Goal: Obtain resource: Download file/media

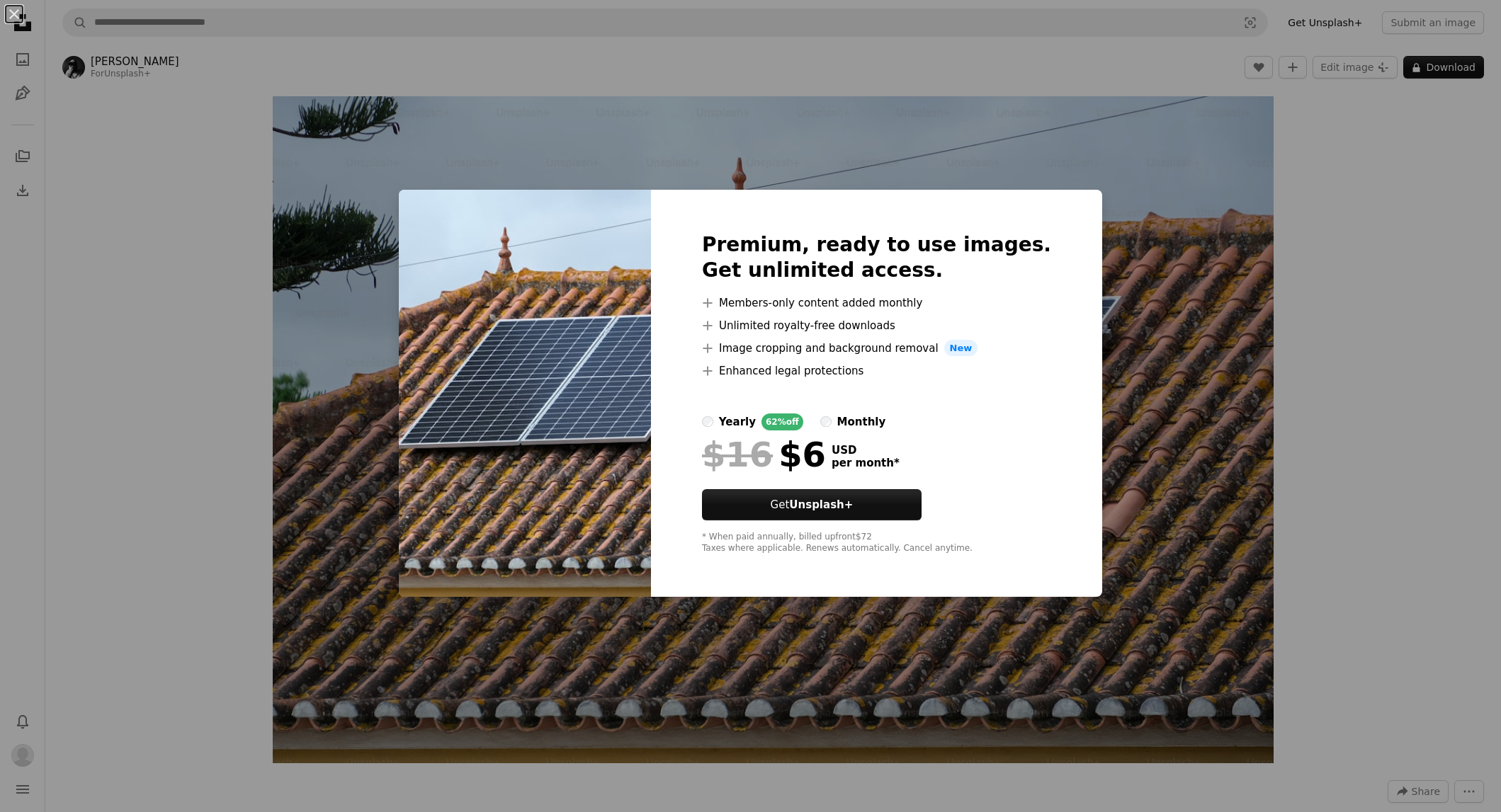
scroll to position [790, 0]
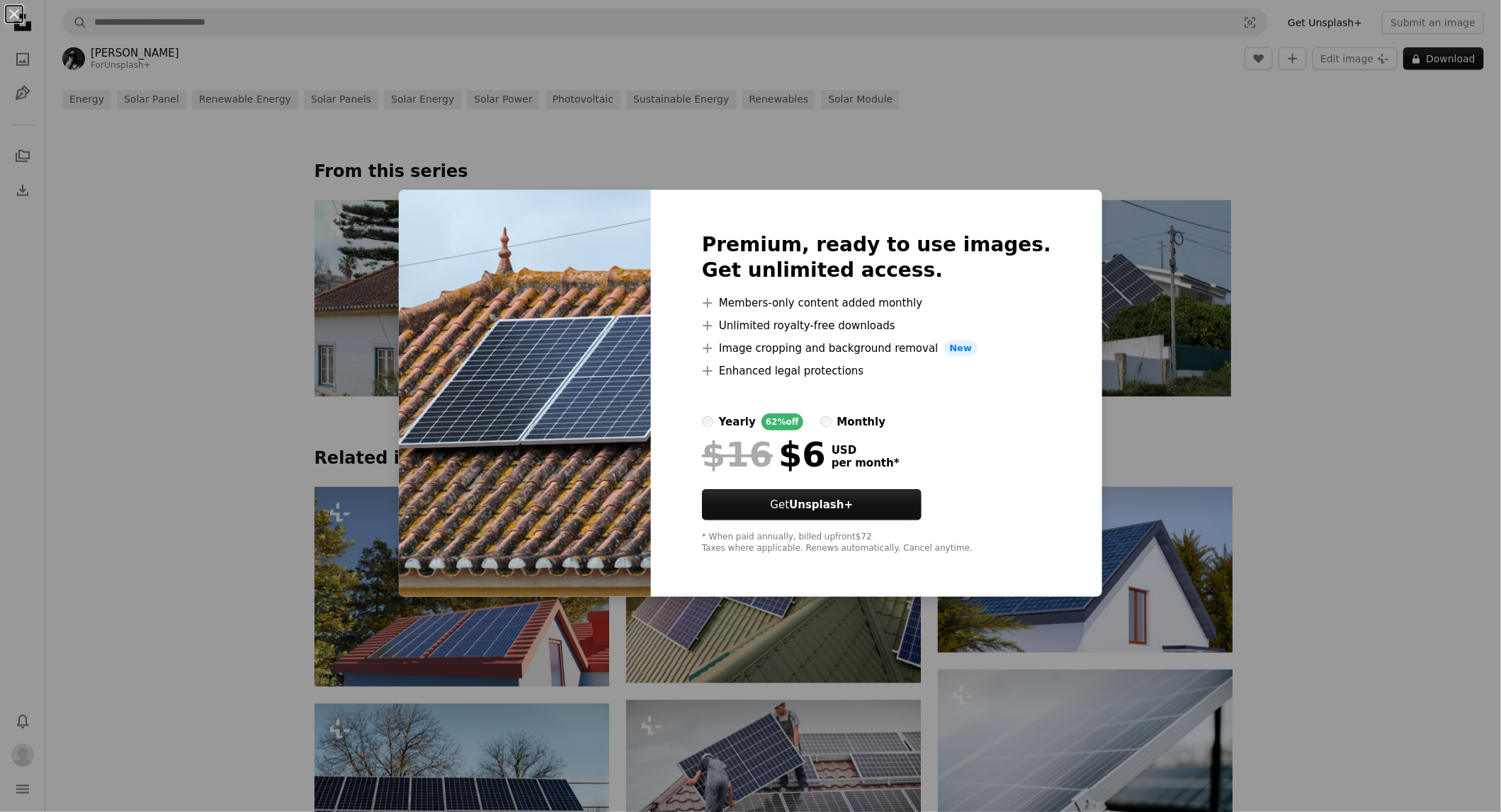
click at [667, 156] on div "An X shape Premium, ready to use images. Get unlimited access. A plus sign Memb…" at bounding box center [750, 406] width 1501 height 812
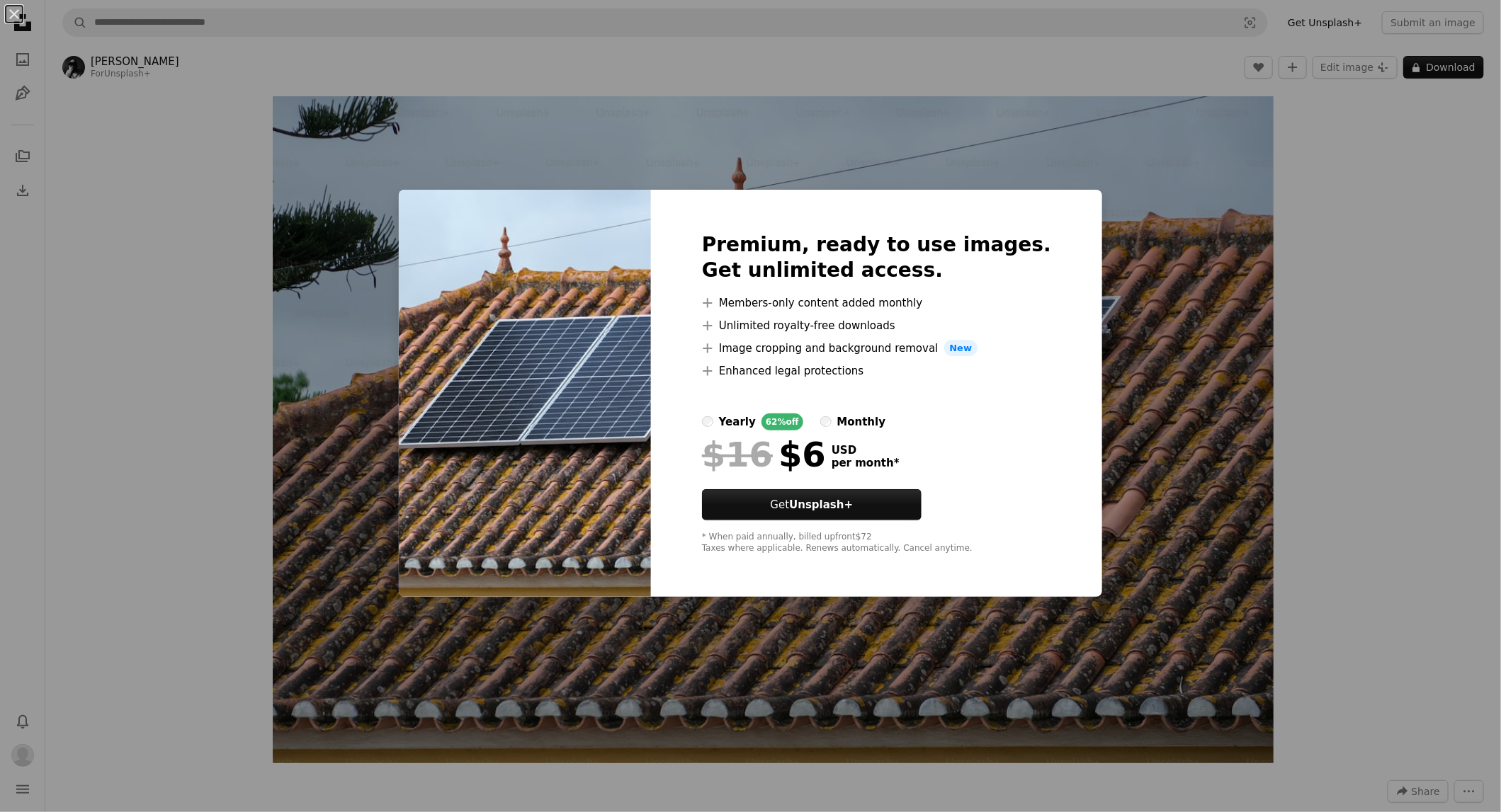
click at [1168, 208] on div "An X shape Premium, ready to use images. Get unlimited access. A plus sign Memb…" at bounding box center [750, 406] width 1501 height 812
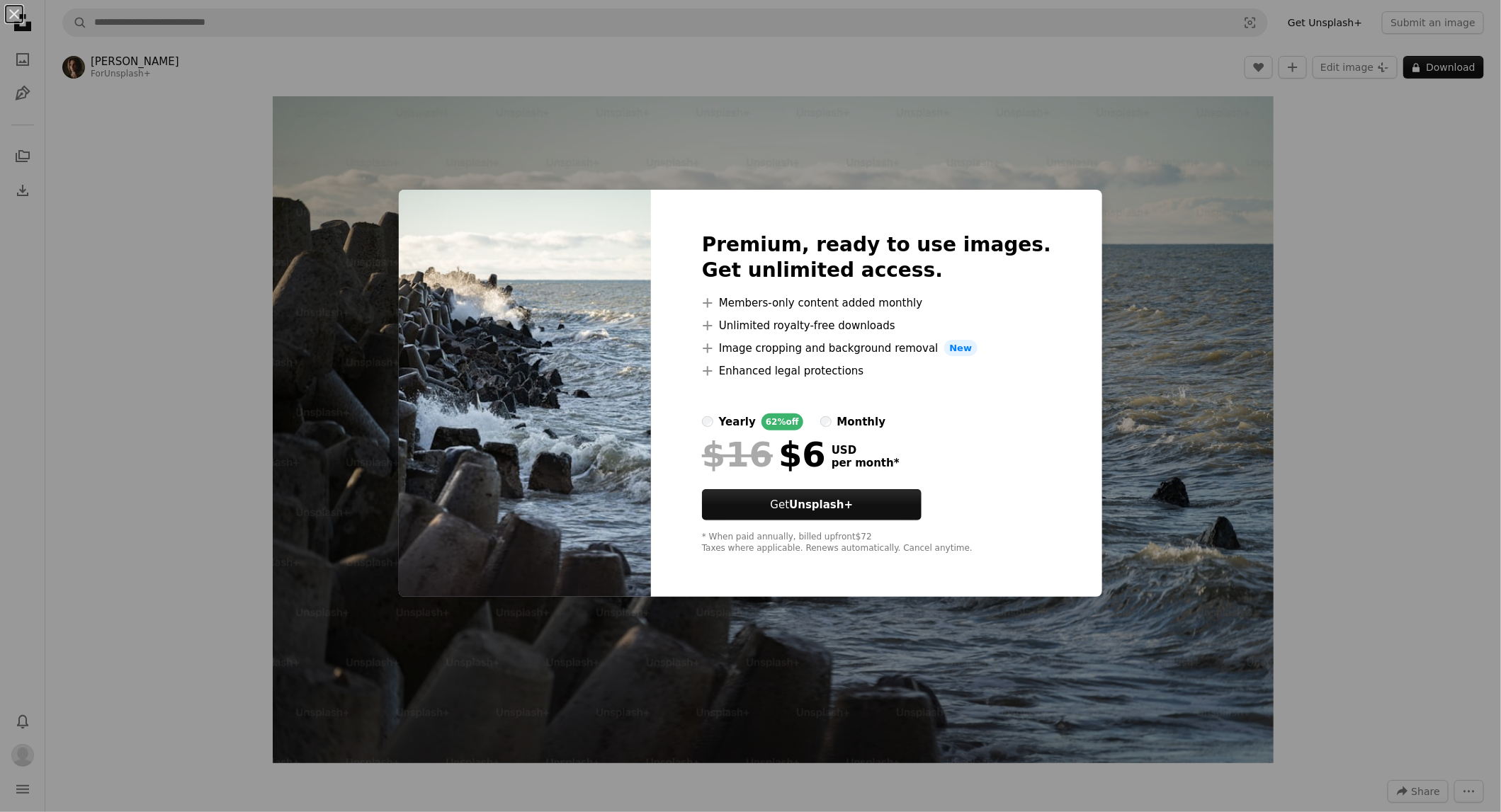
click at [1355, 389] on div "An X shape Premium, ready to use images. Get unlimited access. A plus sign Memb…" at bounding box center [750, 406] width 1501 height 812
